Goal: Task Accomplishment & Management: Use online tool/utility

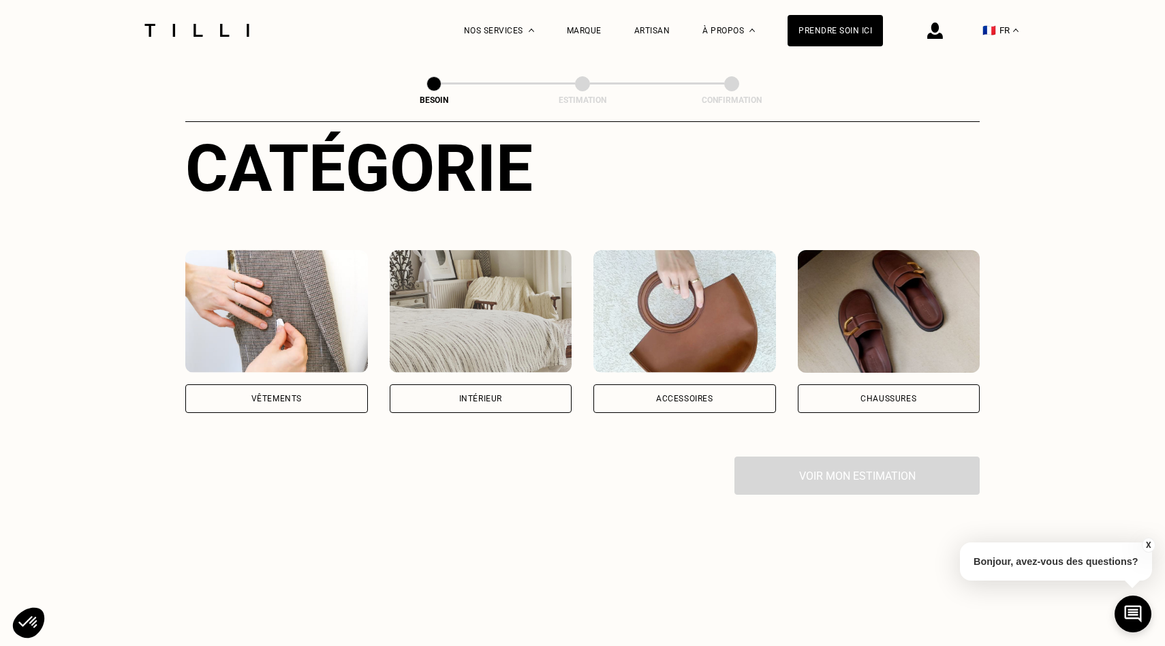
scroll to position [157, 0]
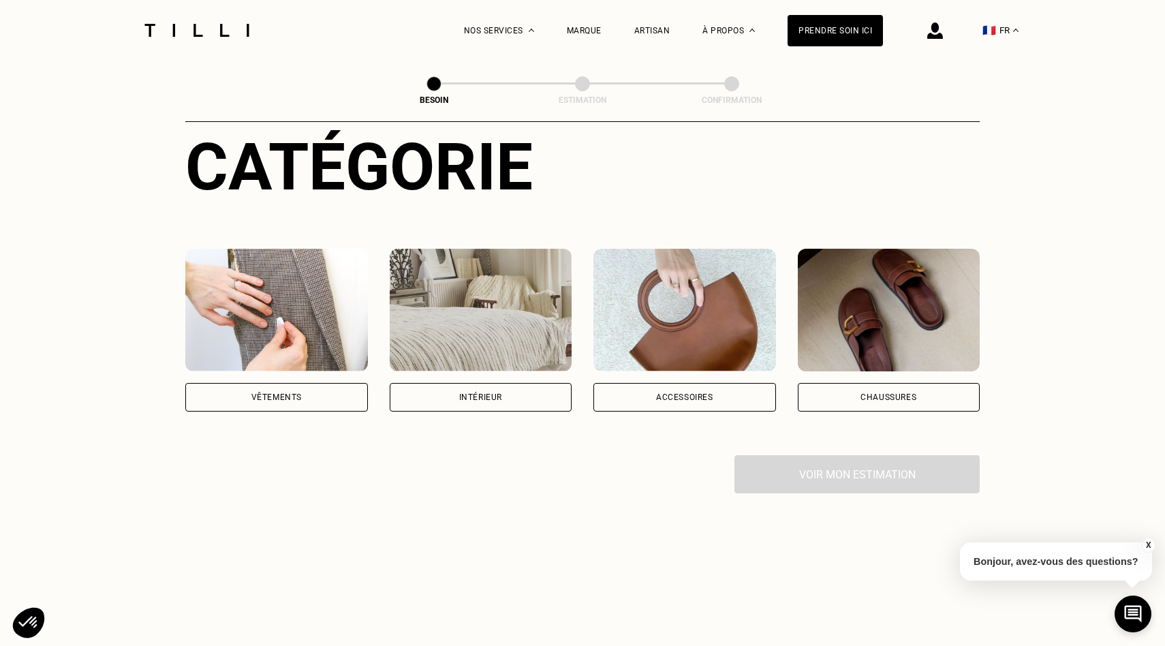
click at [321, 388] on div "Vêtements" at bounding box center [276, 397] width 183 height 29
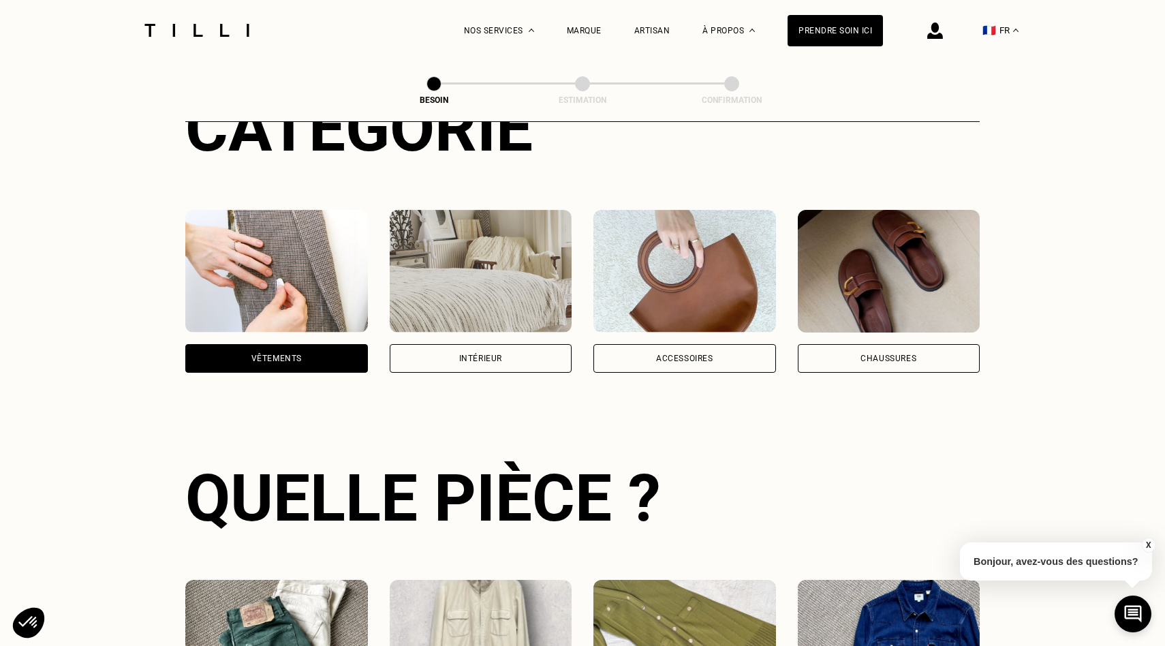
scroll to position [198, 0]
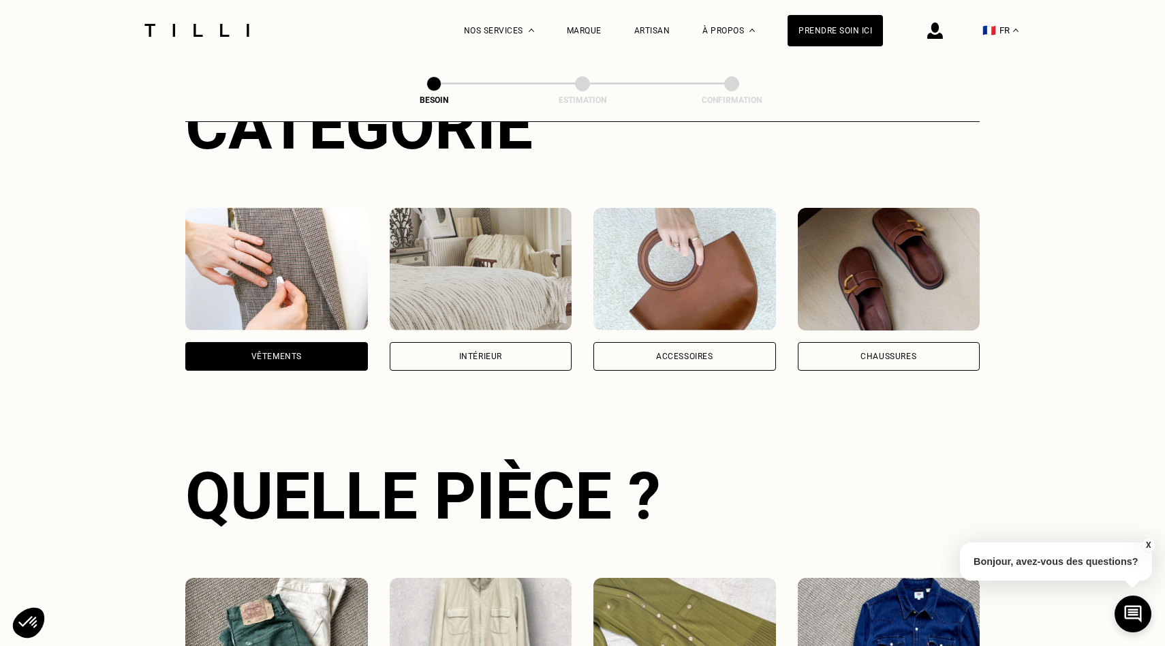
click at [879, 322] on div "Chaussures" at bounding box center [889, 289] width 183 height 163
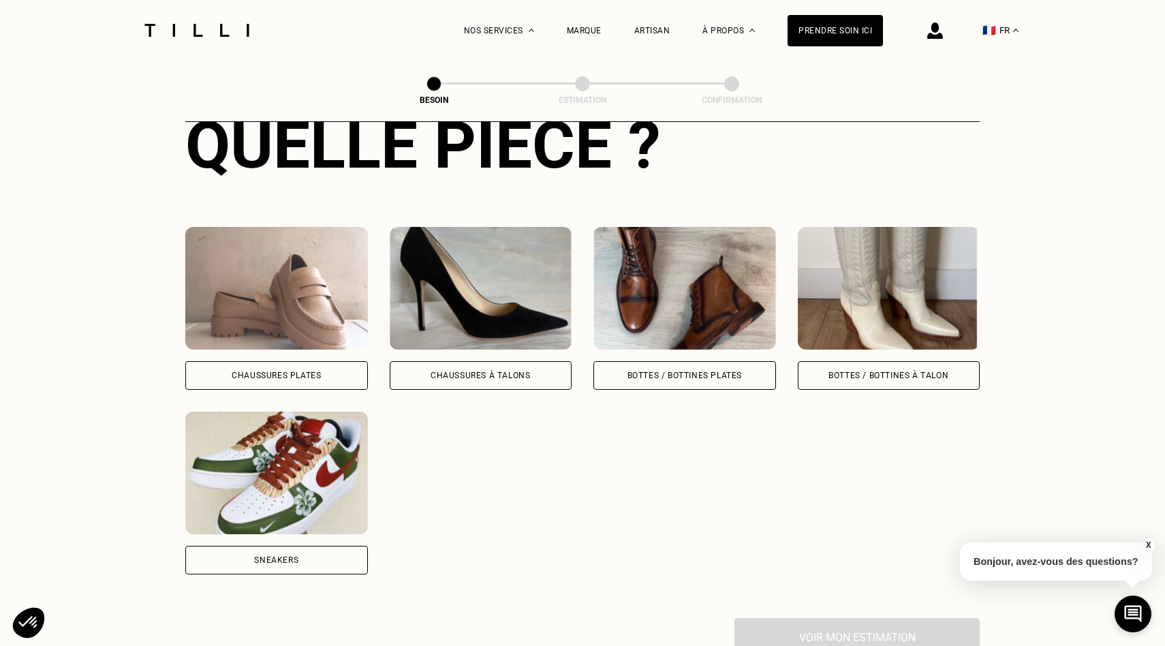
scroll to position [550, 0]
click at [316, 549] on div "Sneakers" at bounding box center [276, 559] width 183 height 29
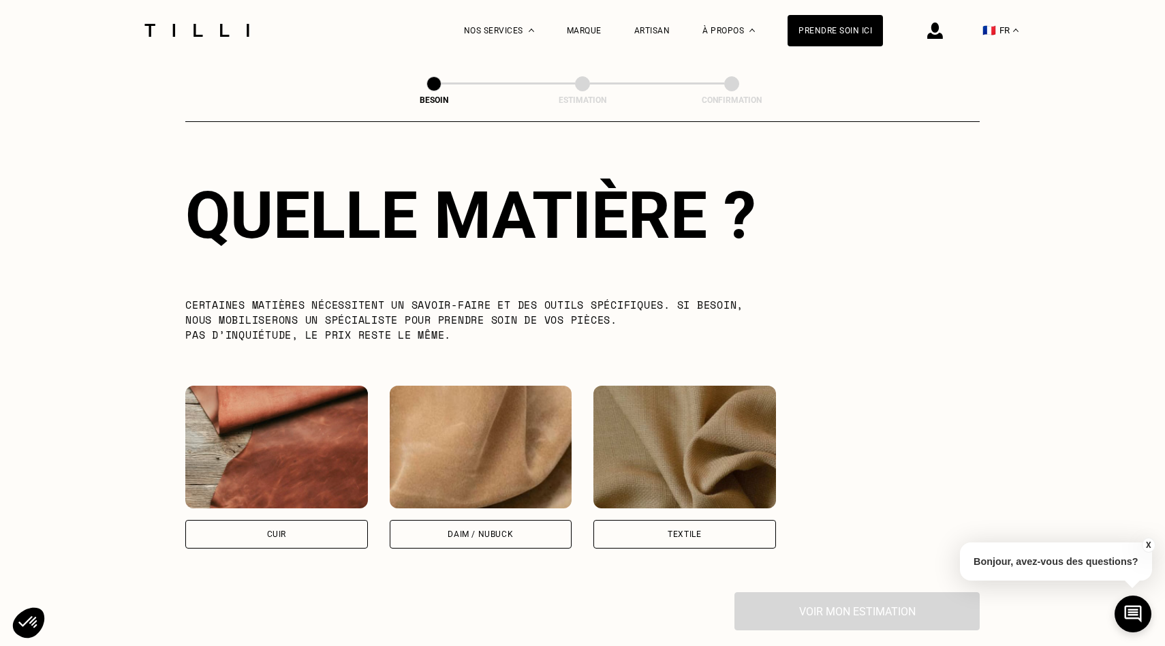
scroll to position [1036, 0]
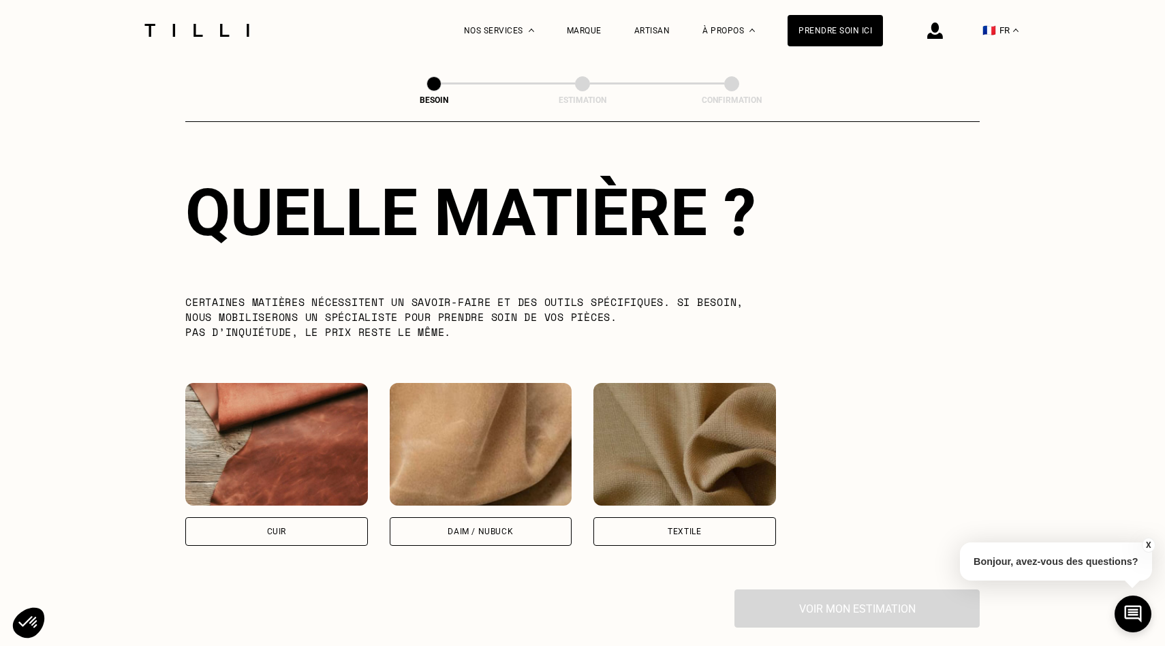
click at [694, 517] on div "Textile" at bounding box center [684, 531] width 183 height 29
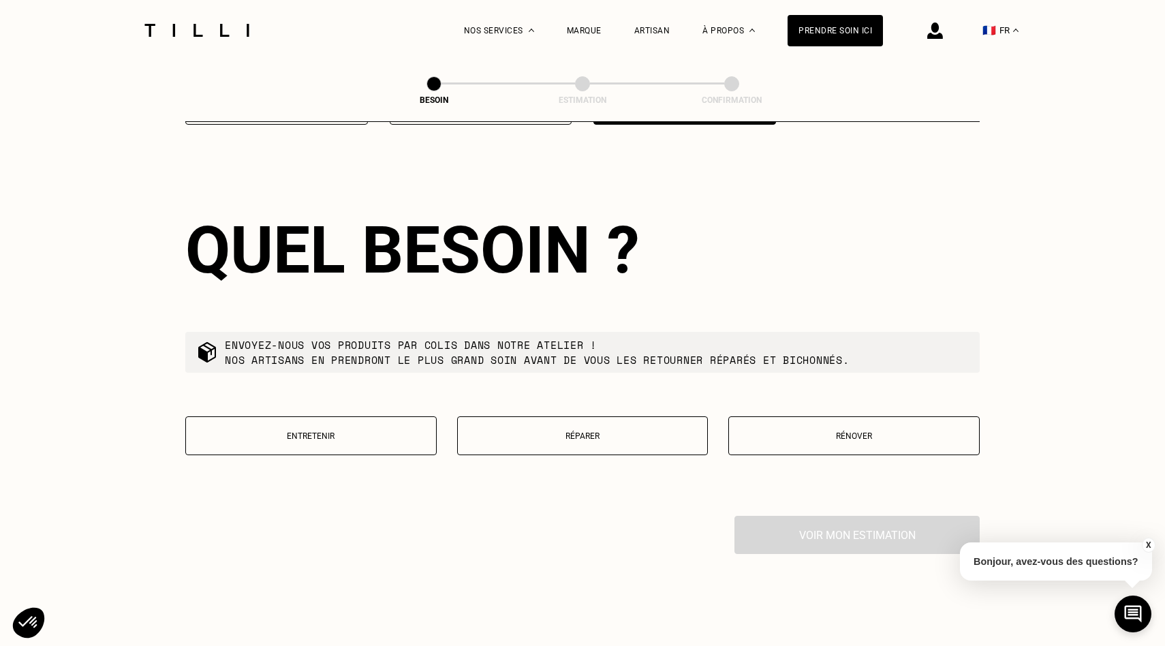
scroll to position [1458, 0]
click at [520, 431] on p "Réparer" at bounding box center [583, 436] width 236 height 10
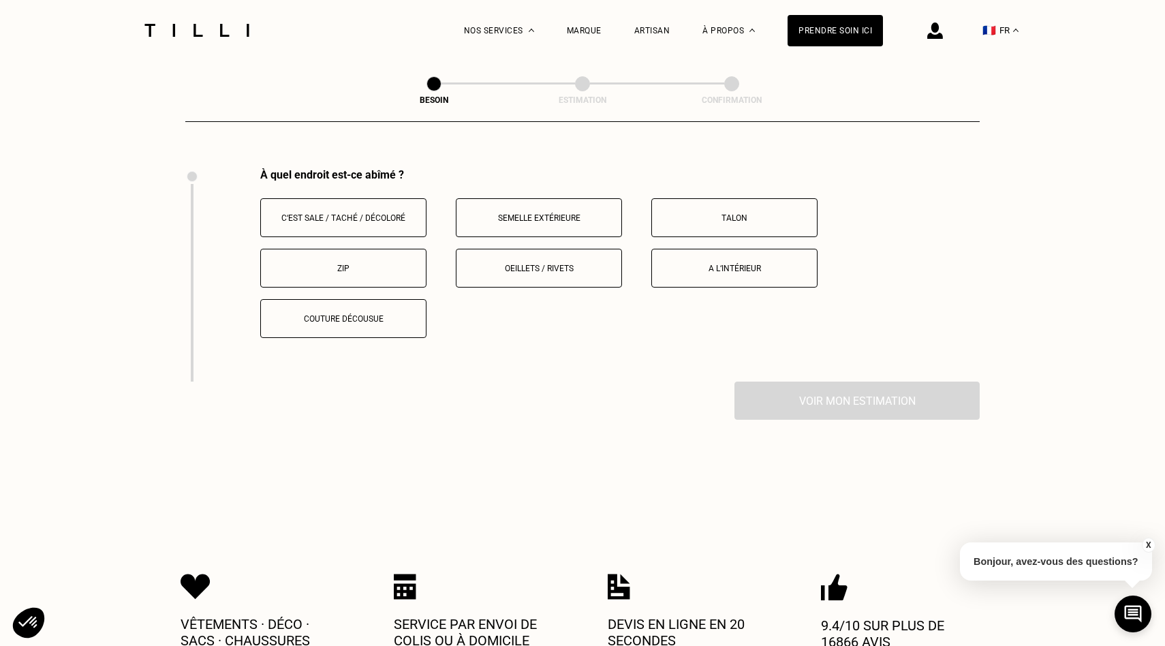
scroll to position [1807, 0]
click at [398, 312] on p "Couture décousue" at bounding box center [343, 317] width 151 height 10
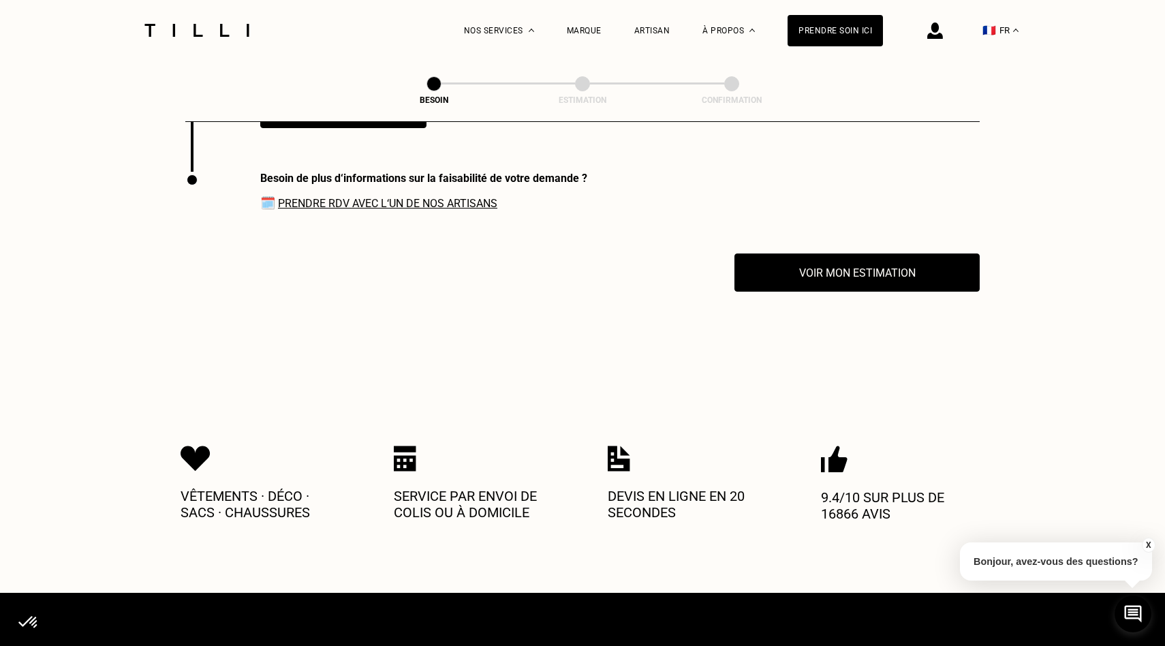
scroll to position [2020, 0]
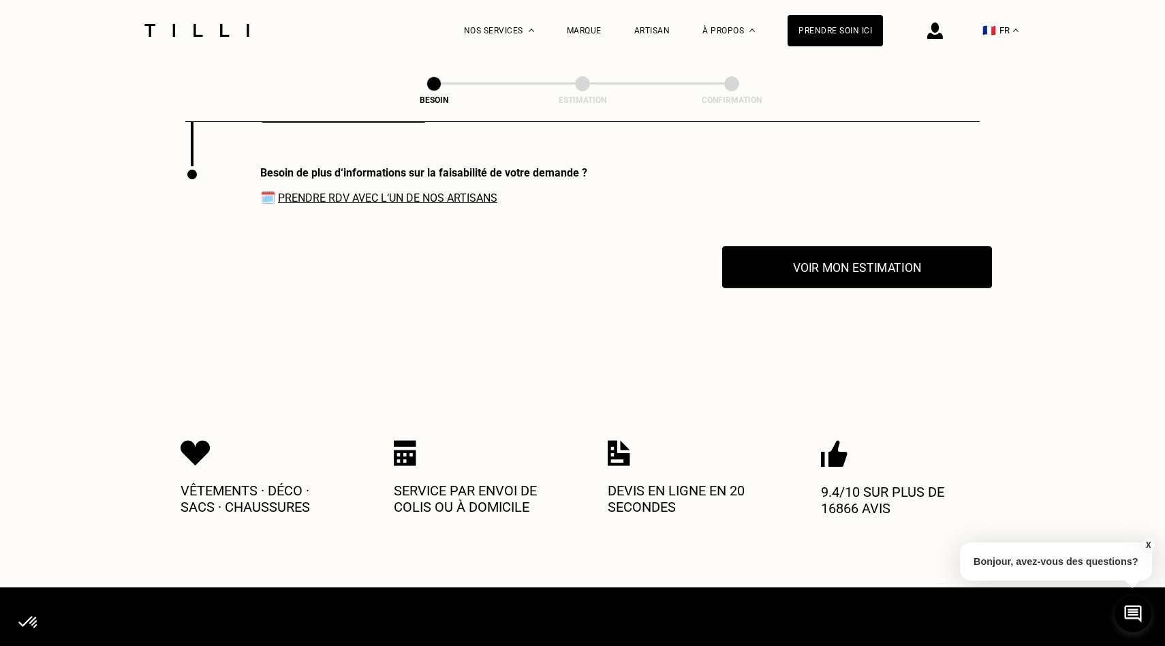
click at [809, 262] on button "Voir mon estimation" at bounding box center [857, 267] width 270 height 42
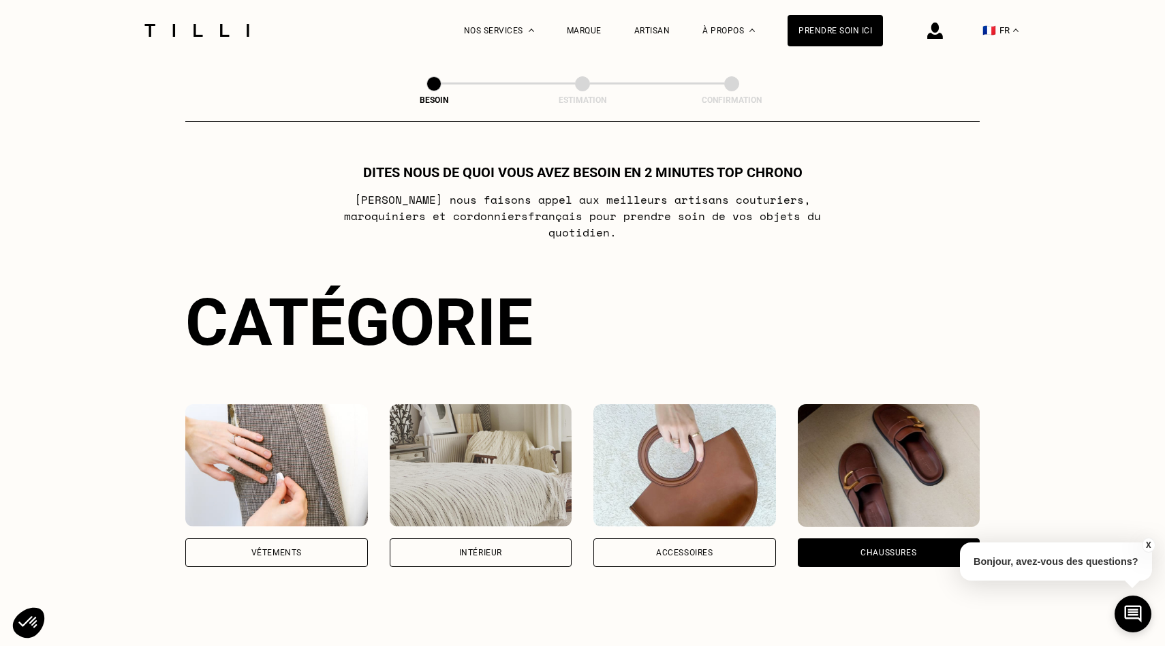
scroll to position [0, 0]
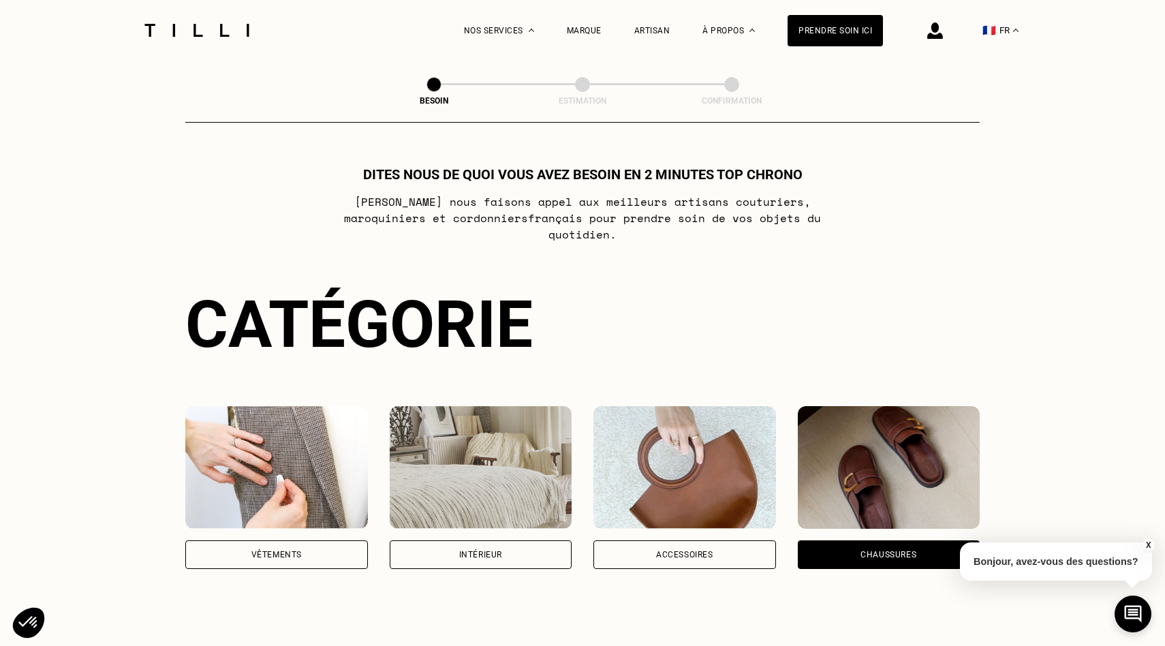
click at [600, 380] on div "Catégorie Vêtements Intérieur Accessoires Chaussures" at bounding box center [582, 427] width 794 height 283
click at [294, 550] on div "Vêtements" at bounding box center [276, 554] width 50 height 8
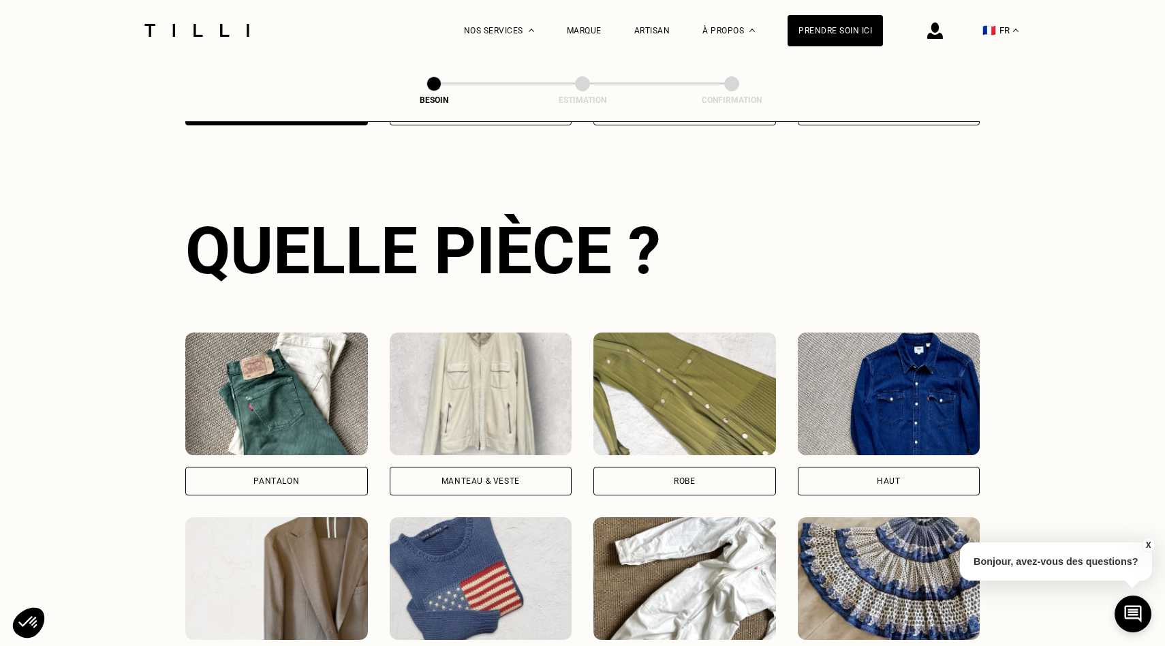
scroll to position [608, 0]
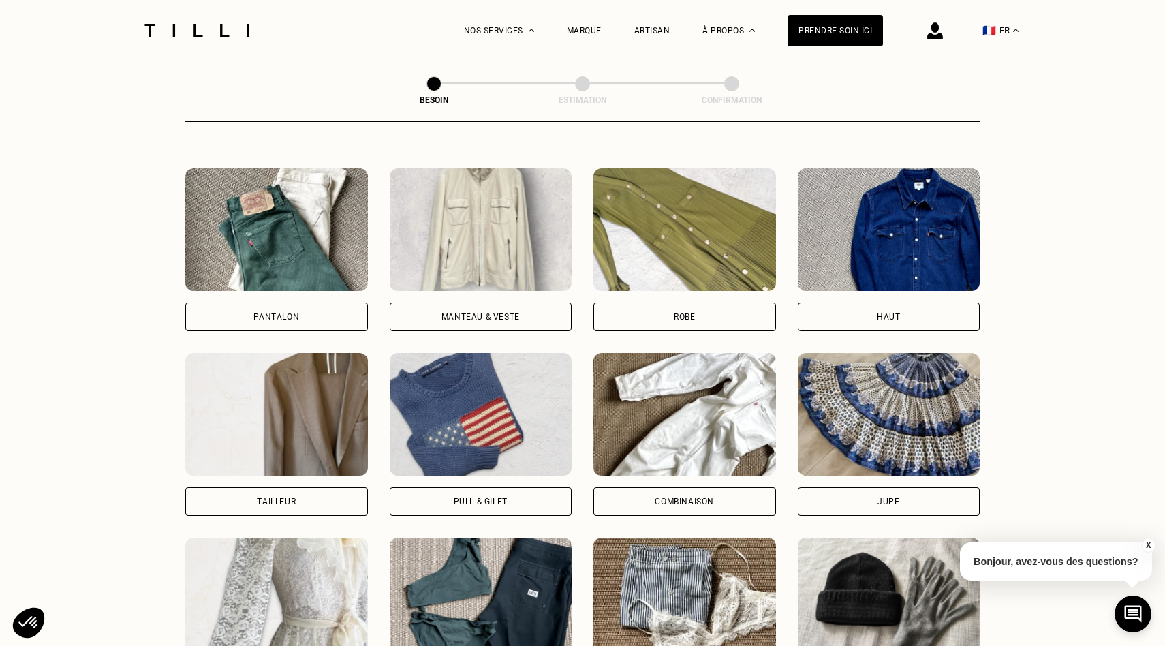
click at [514, 302] on div "Manteau & Veste" at bounding box center [481, 316] width 183 height 29
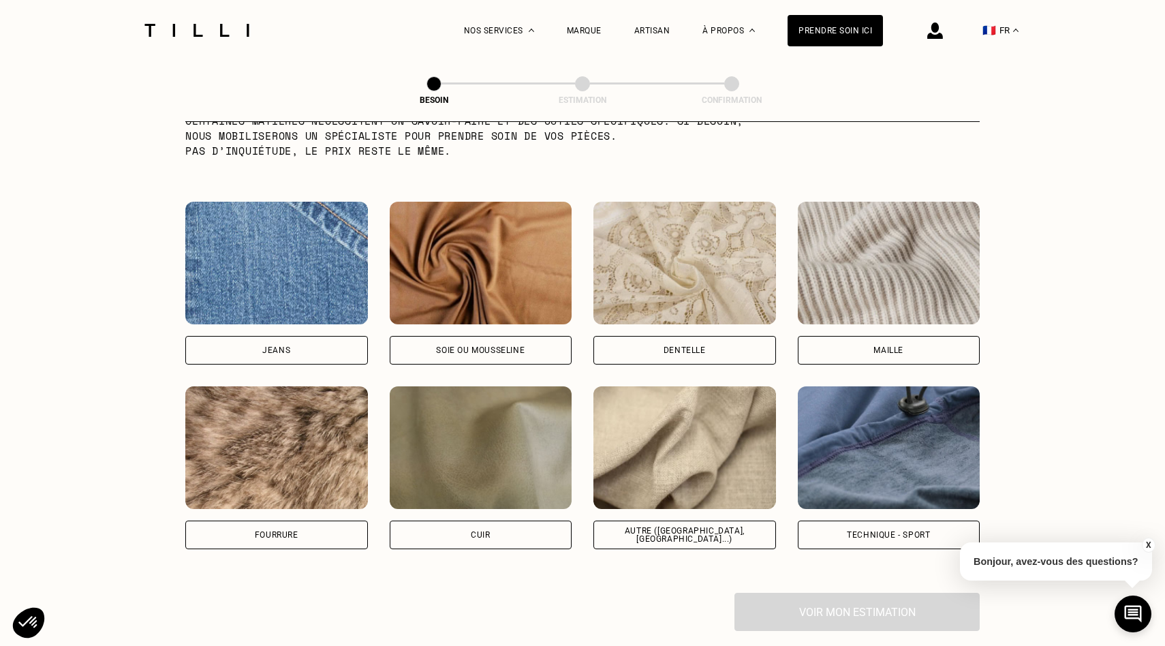
scroll to position [1407, 0]
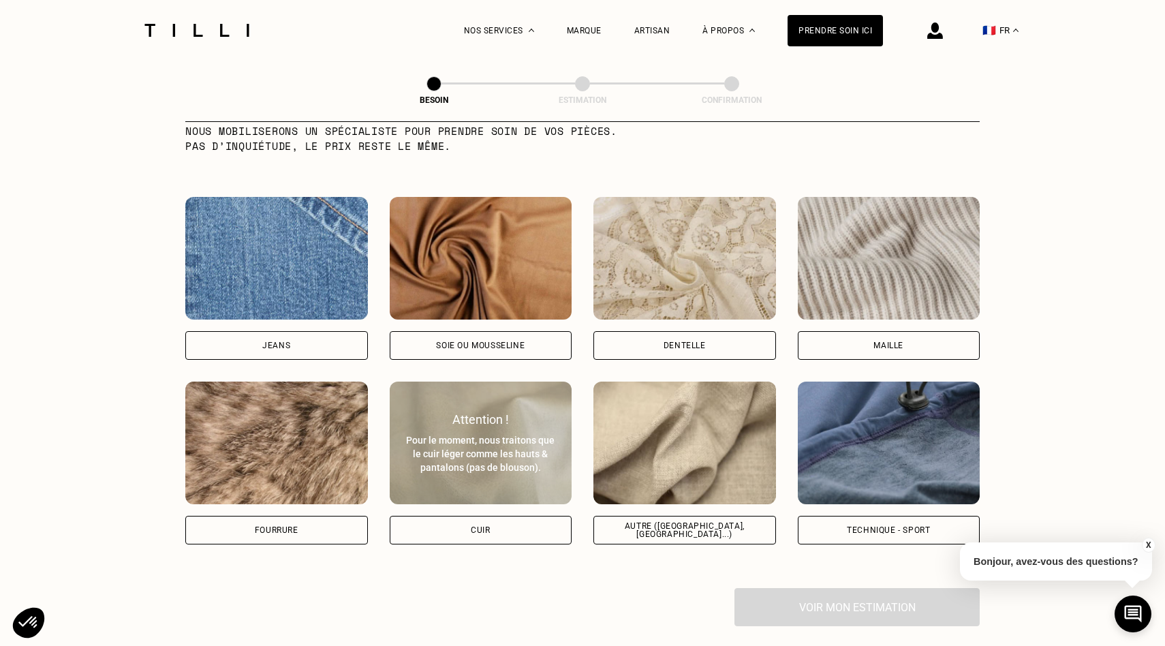
click at [497, 516] on div "Cuir" at bounding box center [481, 530] width 183 height 29
select select "FR"
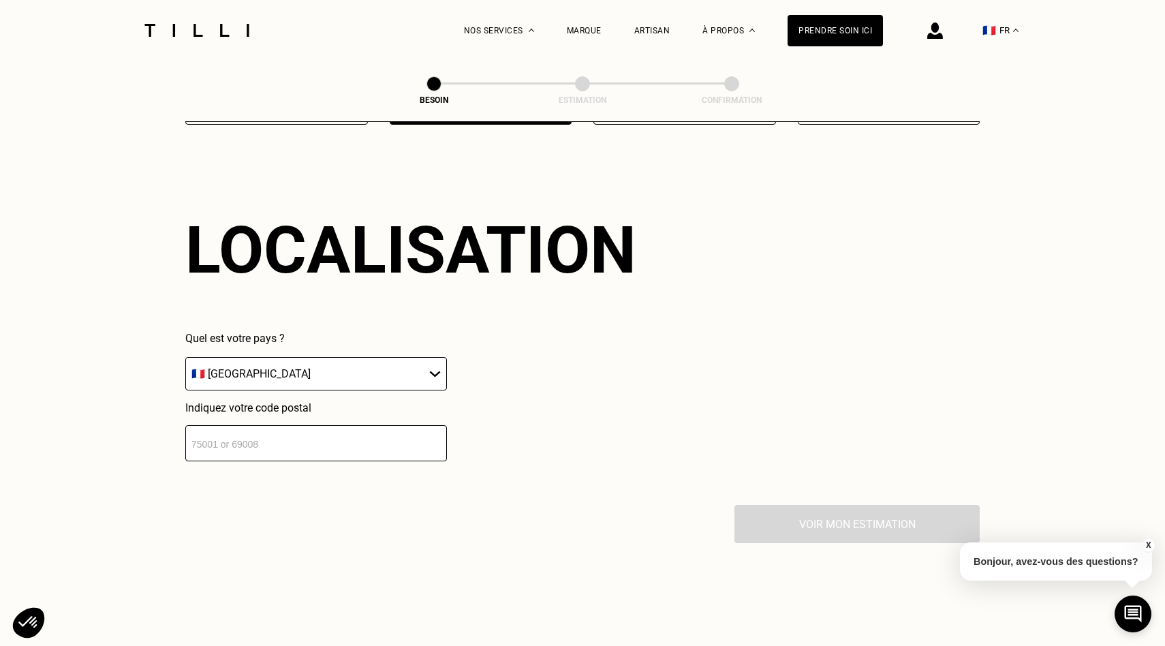
scroll to position [1827, 0]
click at [280, 424] on input "number" at bounding box center [316, 442] width 262 height 36
type input "75016"
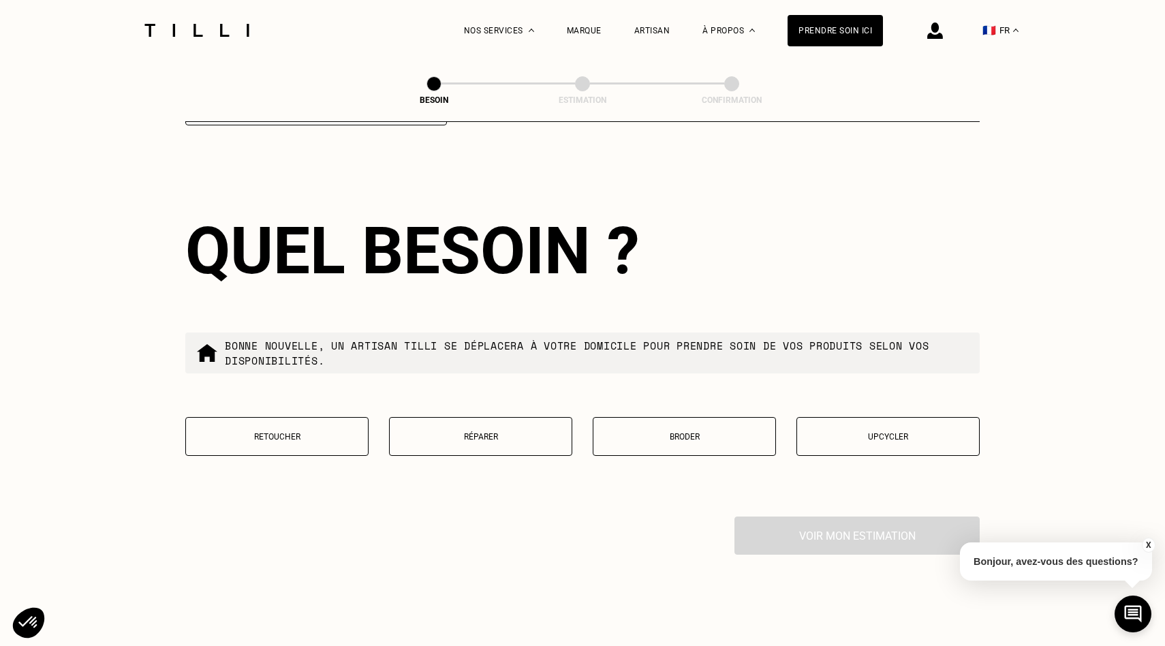
scroll to position [2164, 0]
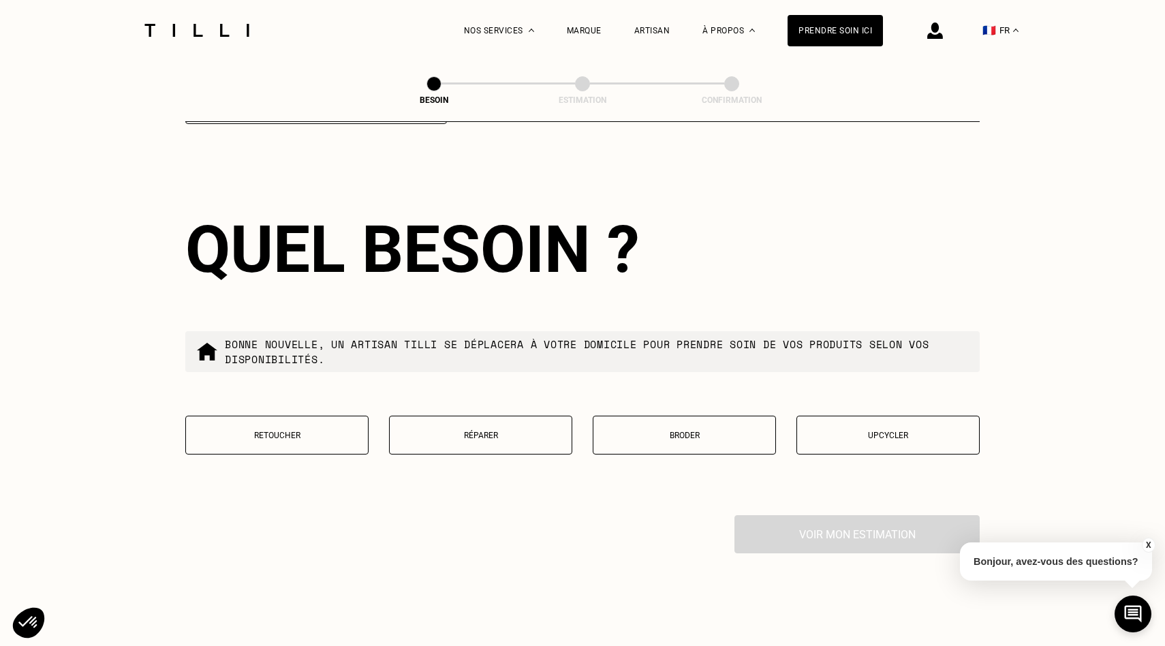
click at [297, 431] on button "Retoucher" at bounding box center [276, 435] width 183 height 39
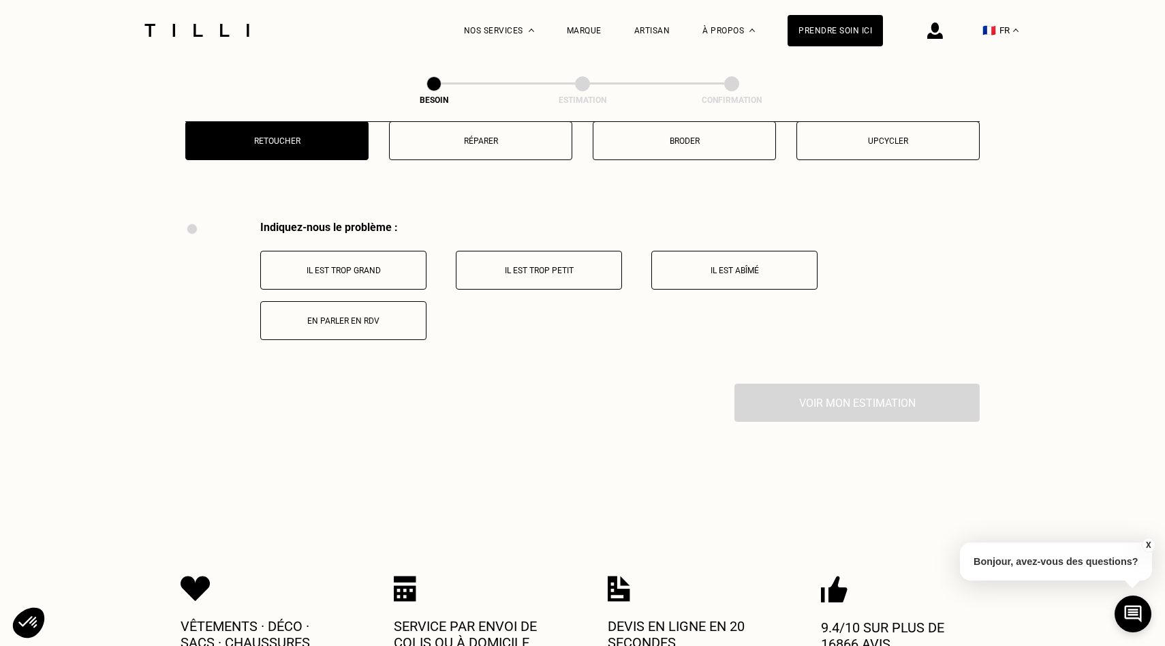
scroll to position [2455, 0]
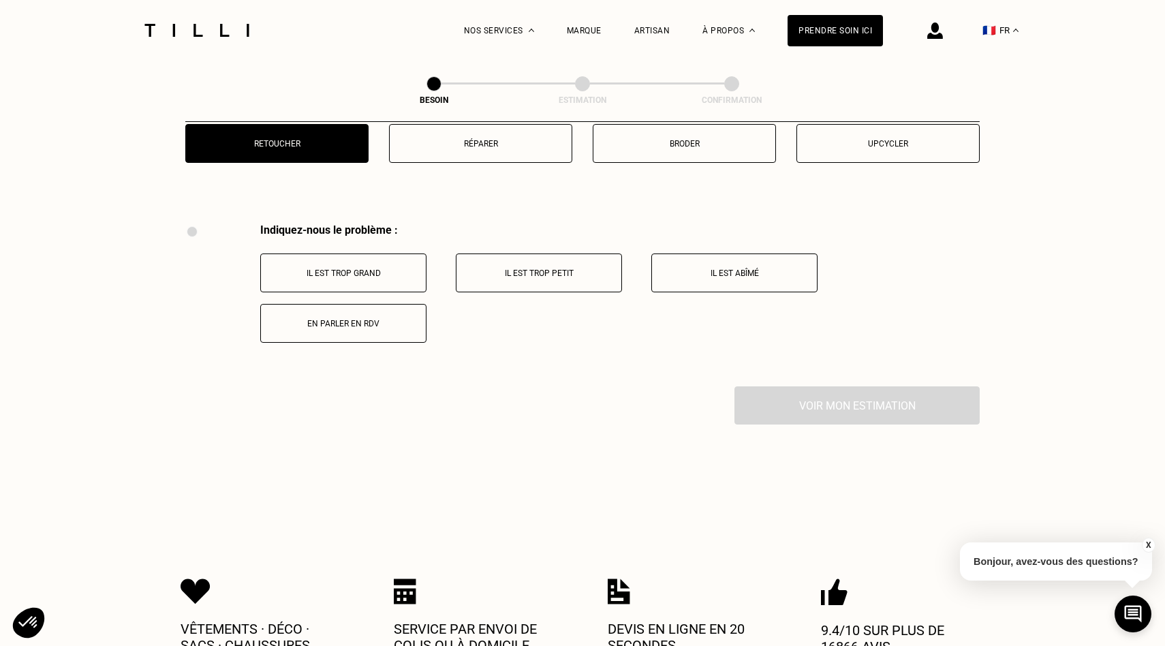
click at [373, 253] on button "Il est trop grand" at bounding box center [343, 272] width 166 height 39
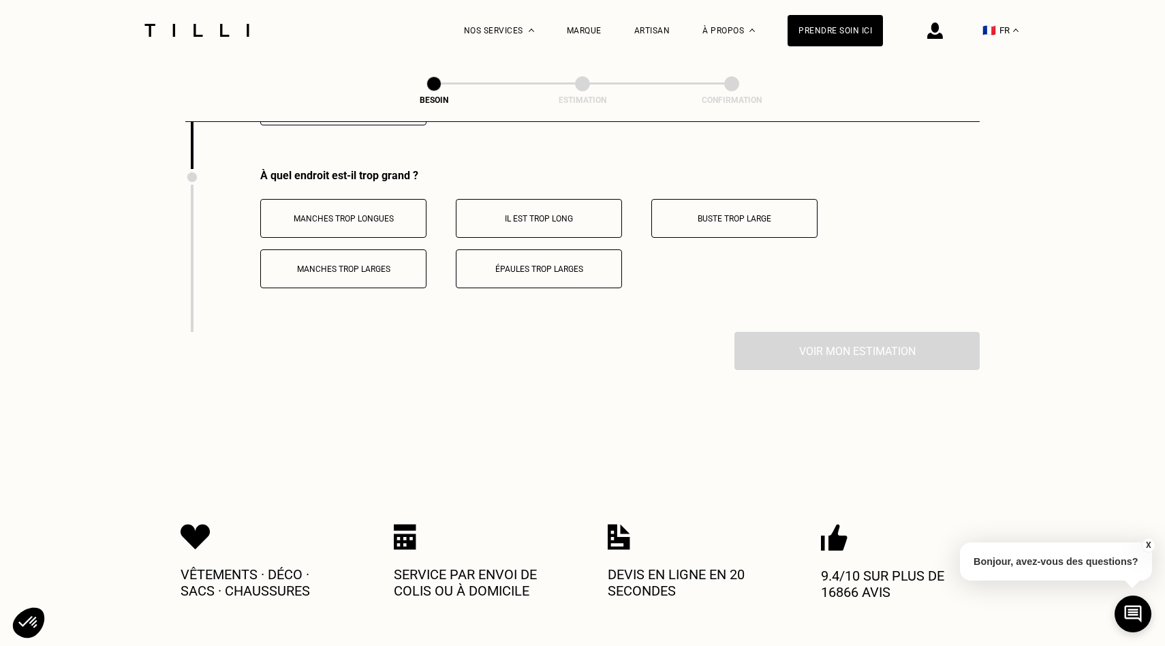
scroll to position [2675, 0]
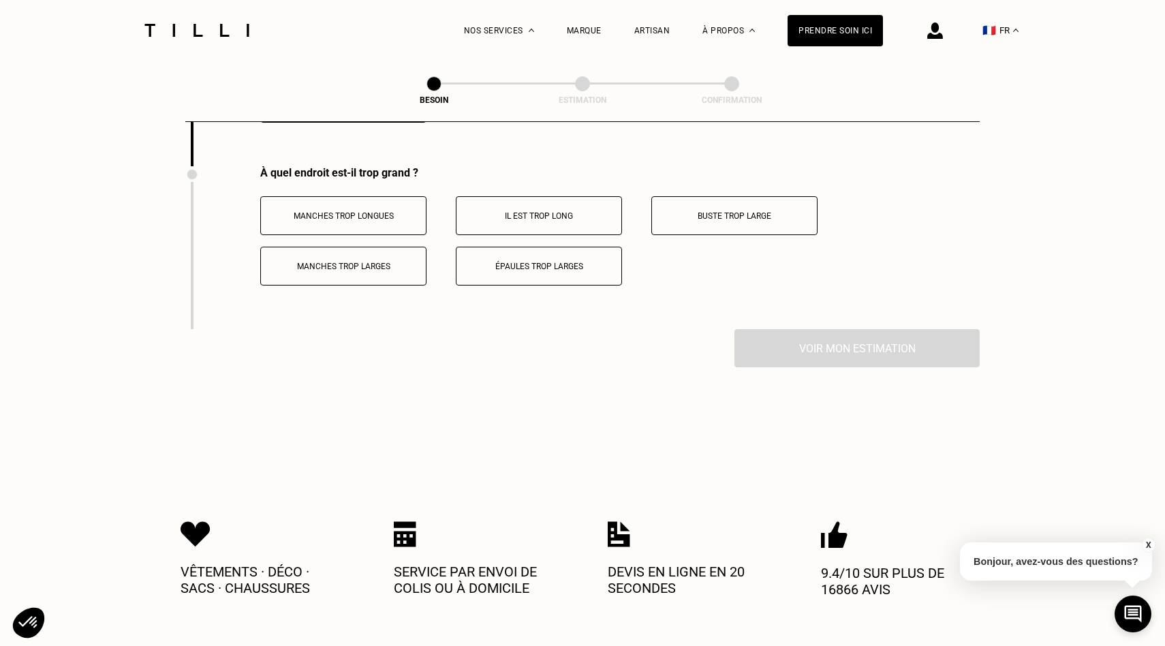
click at [535, 219] on button "Il est trop long" at bounding box center [539, 215] width 166 height 39
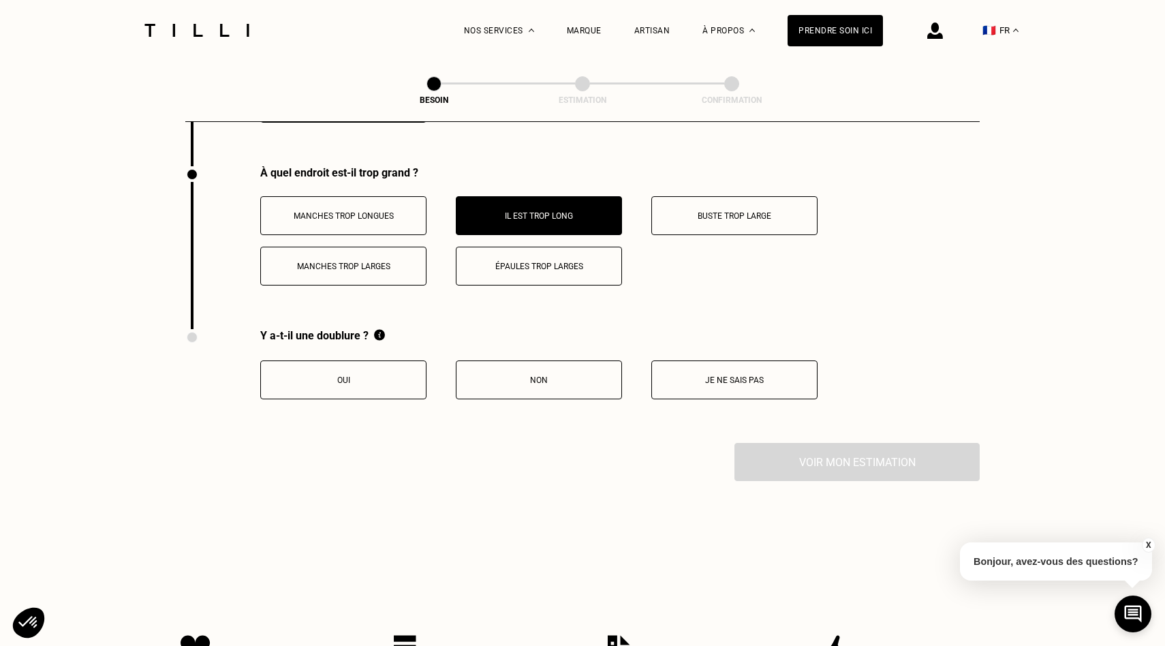
click at [280, 329] on div "Y a-t-il une doublure ?" at bounding box center [538, 336] width 557 height 14
click at [286, 329] on div "Y a-t-il une doublure ?" at bounding box center [538, 336] width 557 height 14
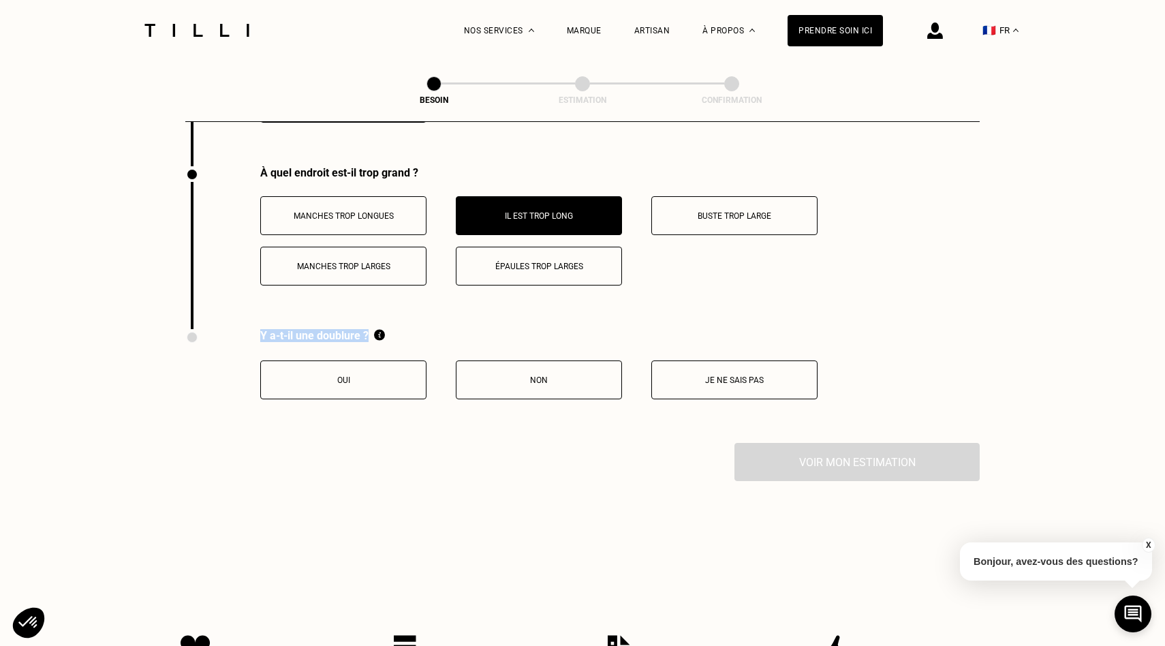
copy div "Y a-t-il une doublure ?"
click at [372, 360] on button "Oui" at bounding box center [343, 379] width 166 height 39
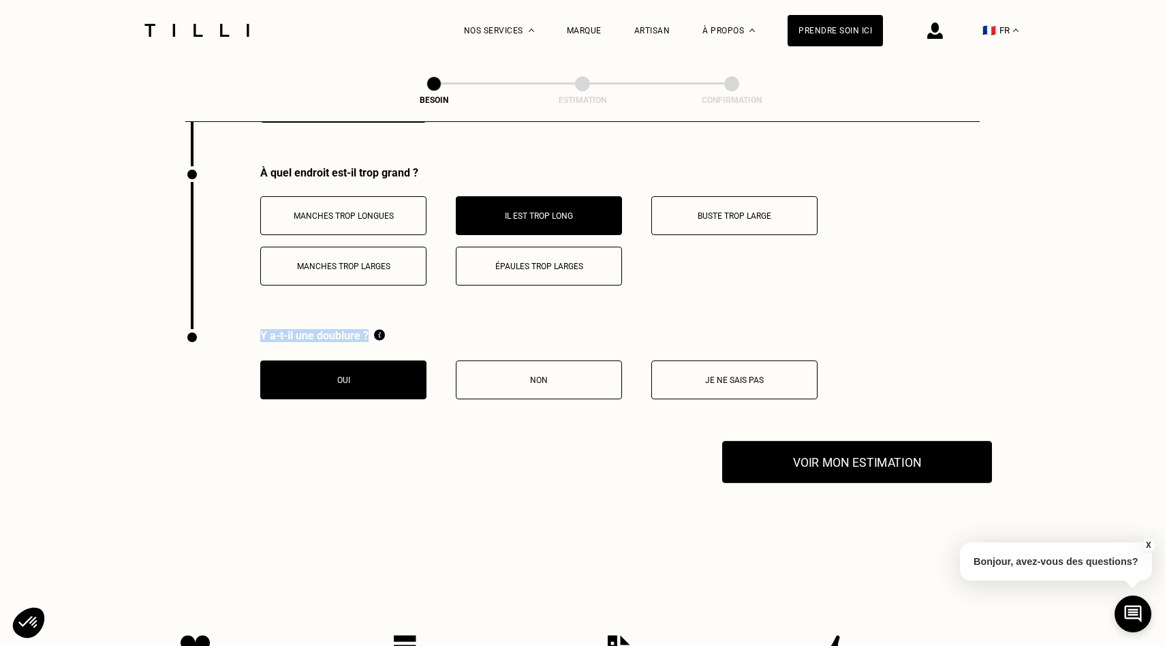
click at [792, 448] on button "Voir mon estimation" at bounding box center [857, 462] width 270 height 42
click at [481, 422] on div "Y a-t-il une doublure ? Oui Non Je ne sais pas" at bounding box center [501, 386] width 632 height 114
click at [576, 262] on p "Épaules trop larges" at bounding box center [538, 267] width 151 height 10
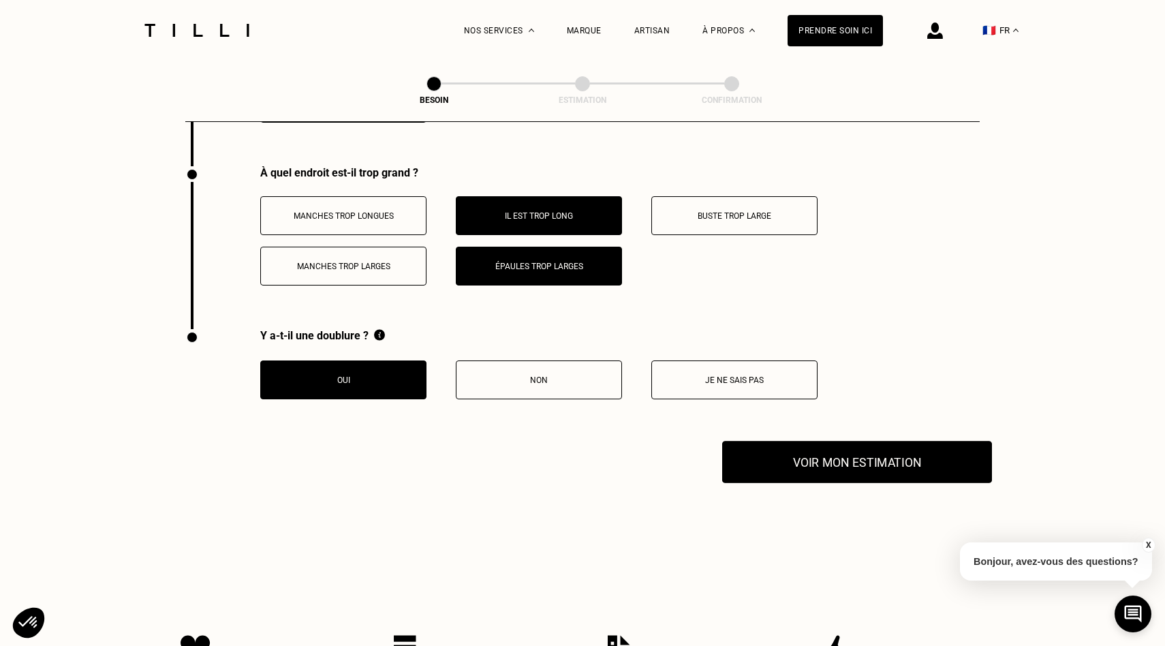
click at [801, 450] on button "Voir mon estimation" at bounding box center [857, 462] width 270 height 42
click at [741, 211] on p "Buste trop large" at bounding box center [734, 216] width 151 height 10
click at [788, 459] on button "Voir mon estimation" at bounding box center [857, 462] width 270 height 42
